Goal: Information Seeking & Learning: Learn about a topic

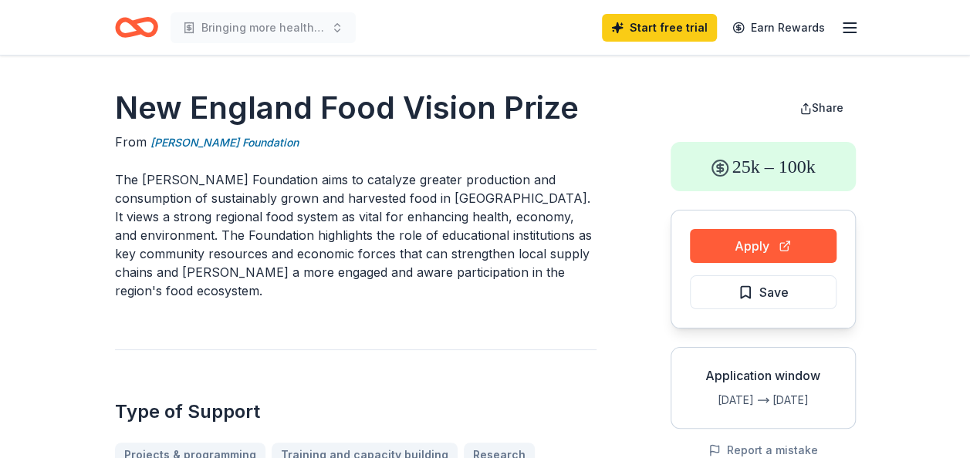
click at [813, 285] on button "Save" at bounding box center [763, 292] width 147 height 34
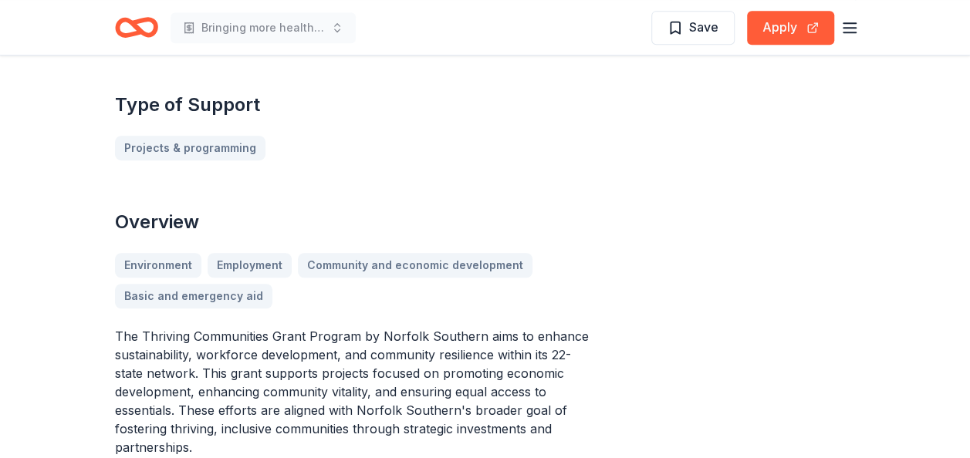
scroll to position [432, 0]
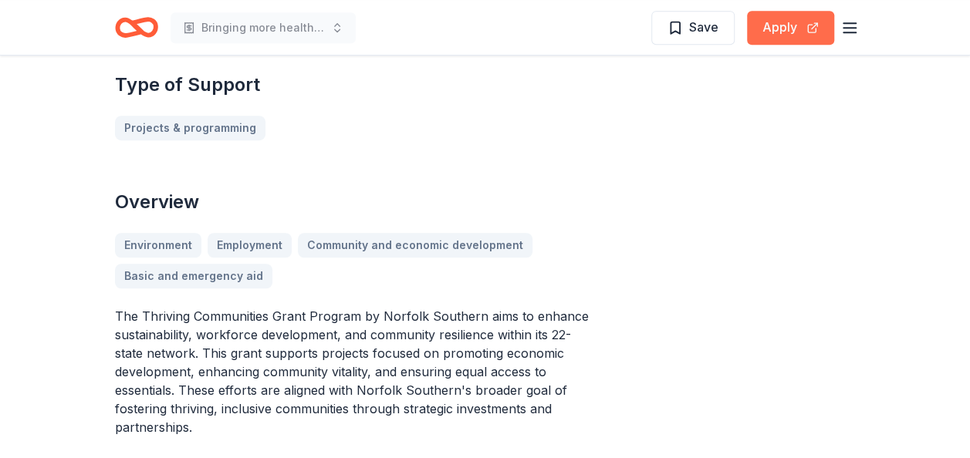
click at [784, 26] on button "Apply" at bounding box center [790, 28] width 87 height 34
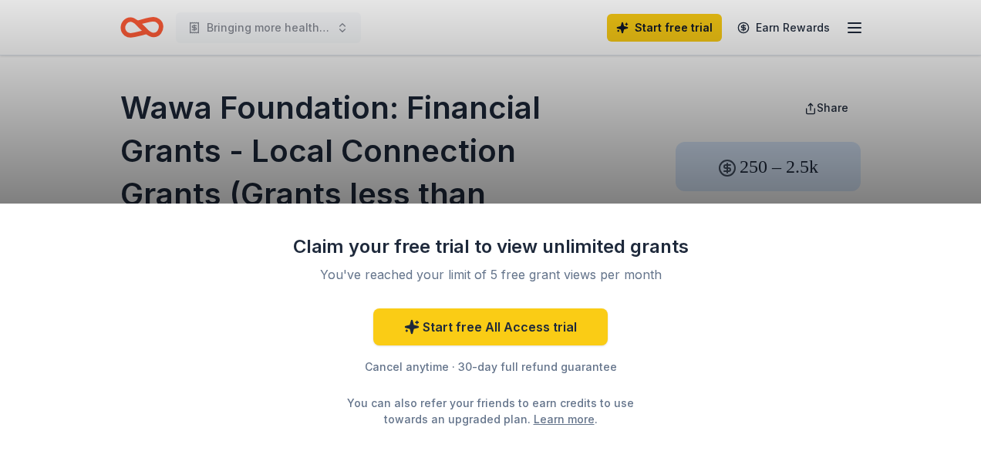
click at [593, 143] on div "Claim your free trial to view unlimited grants You've reached your limit of 5 f…" at bounding box center [490, 229] width 981 height 458
click at [614, 176] on div "Claim your free trial to view unlimited grants You've reached your limit of 5 f…" at bounding box center [490, 229] width 981 height 458
click at [536, 419] on link "Learn more" at bounding box center [564, 419] width 61 height 16
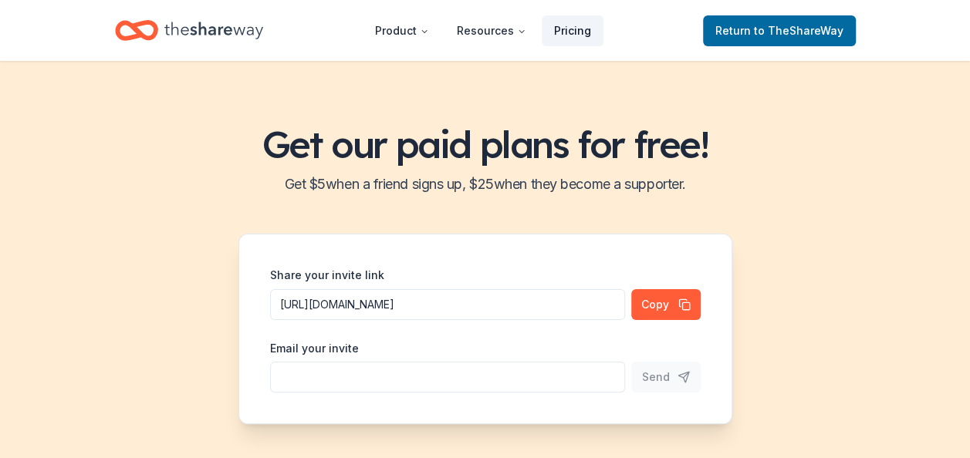
click at [581, 28] on link "Pricing" at bounding box center [573, 30] width 62 height 31
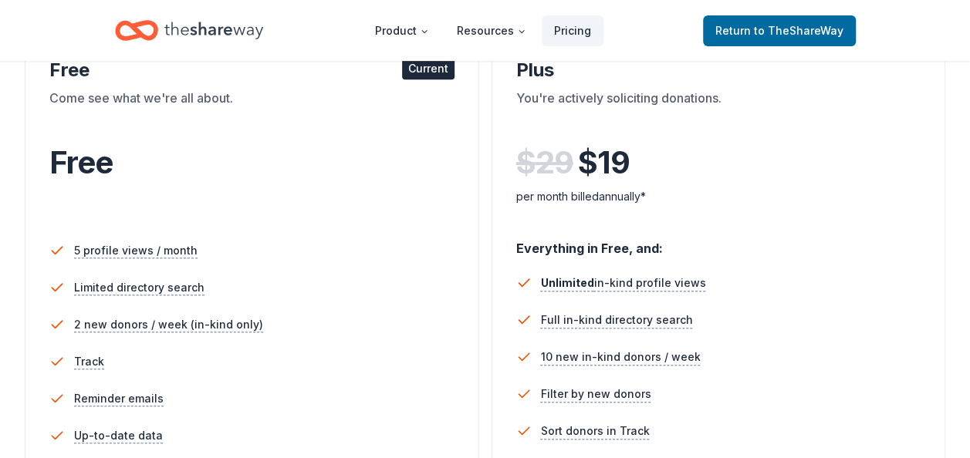
scroll to position [401, 0]
